Goal: Task Accomplishment & Management: Manage account settings

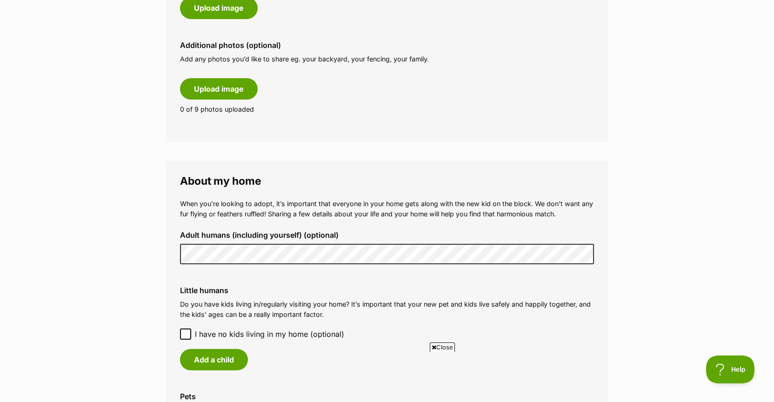
scroll to position [530, 0]
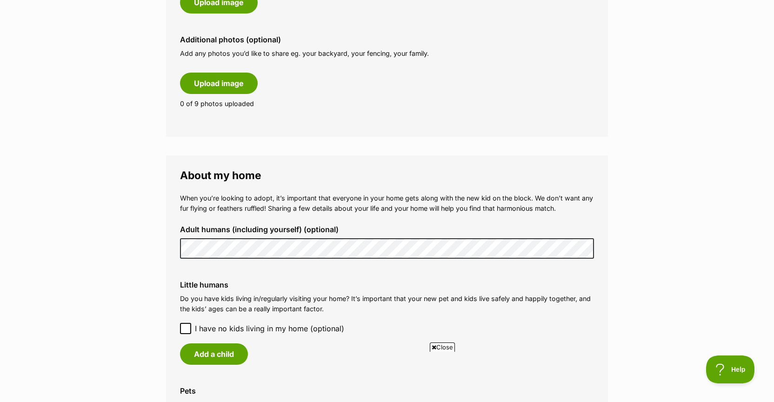
click at [178, 326] on div "Little humans Do you have kids living in/regularly visiting your home? It’s imp…" at bounding box center [387, 322] width 429 height 99
click at [185, 326] on icon at bounding box center [186, 328] width 6 height 4
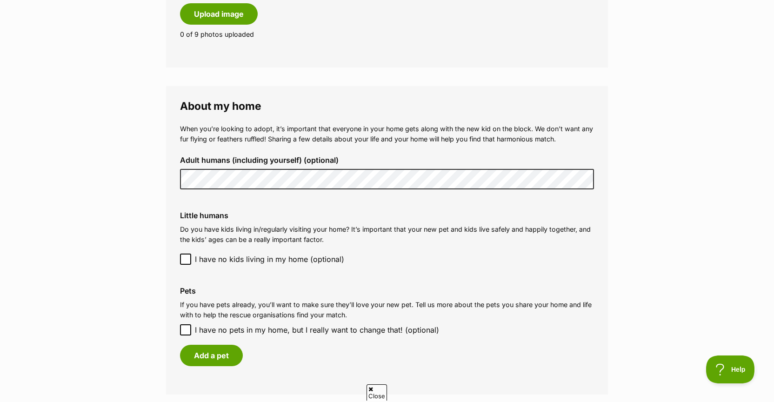
scroll to position [0, 0]
click at [188, 326] on icon at bounding box center [185, 329] width 7 height 7
click at [188, 324] on input "I have no pets in my home, but I really want to change that! (optional)" at bounding box center [185, 329] width 11 height 11
checkbox input "true"
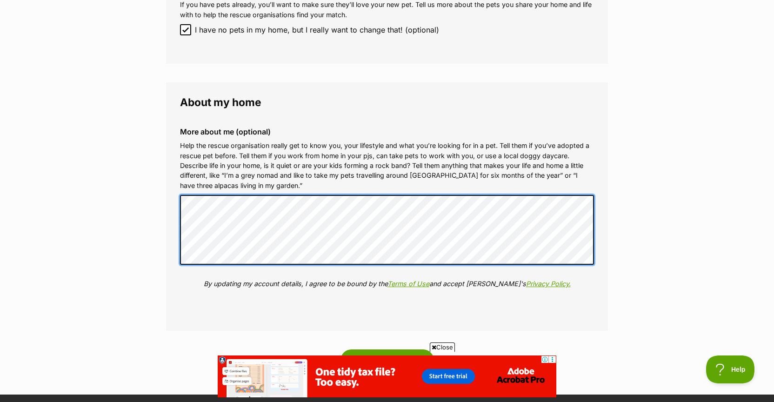
scroll to position [903, 0]
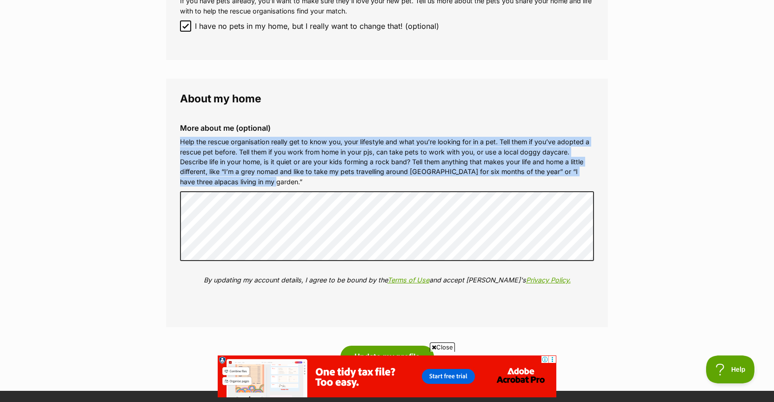
drag, startPoint x: 181, startPoint y: 137, endPoint x: 260, endPoint y: 168, distance: 84.7
click at [274, 171] on p "Help the rescue organisation really get to know you, your lifestyle and what yo…" at bounding box center [387, 162] width 414 height 50
copy p "Help the rescue organisation really get to know you, your lifestyle and what yo…"
